Goal: Task Accomplishment & Management: Manage account settings

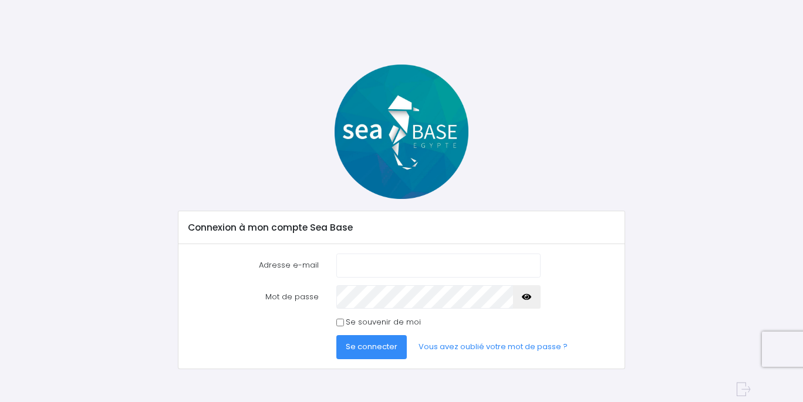
type input "blanchard_benoit@hotmail.com"
click at [363, 349] on span "Se connecter" at bounding box center [372, 346] width 52 height 11
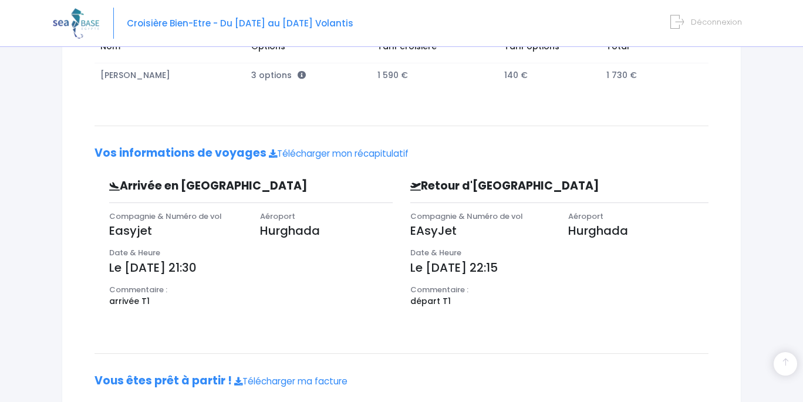
scroll to position [170, 0]
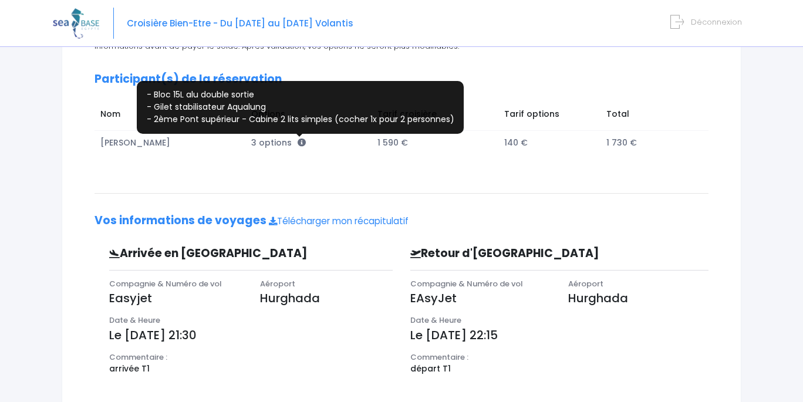
click at [298, 141] on icon at bounding box center [302, 143] width 8 height 8
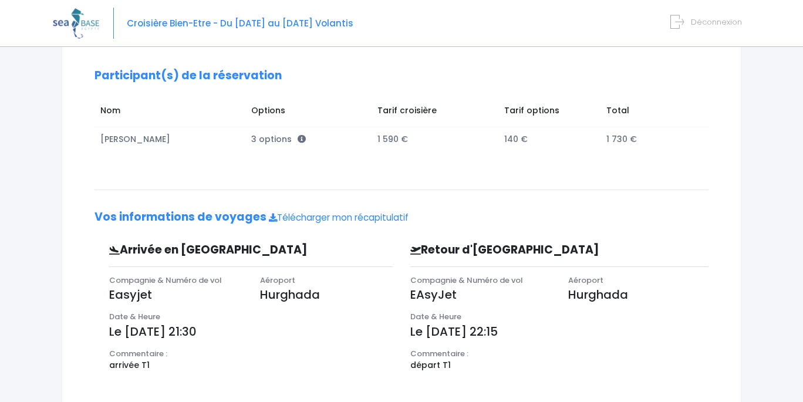
scroll to position [0, 0]
